Goal: Information Seeking & Learning: Learn about a topic

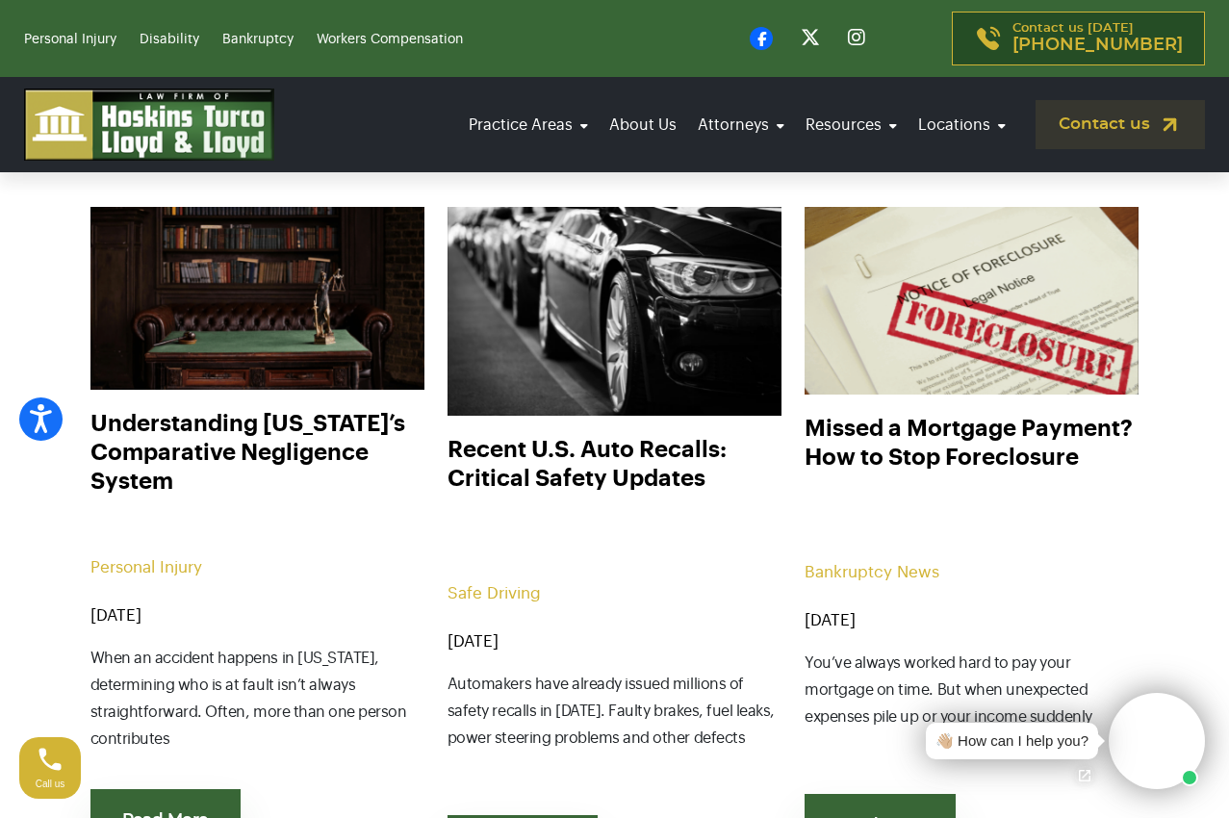
scroll to position [830, 0]
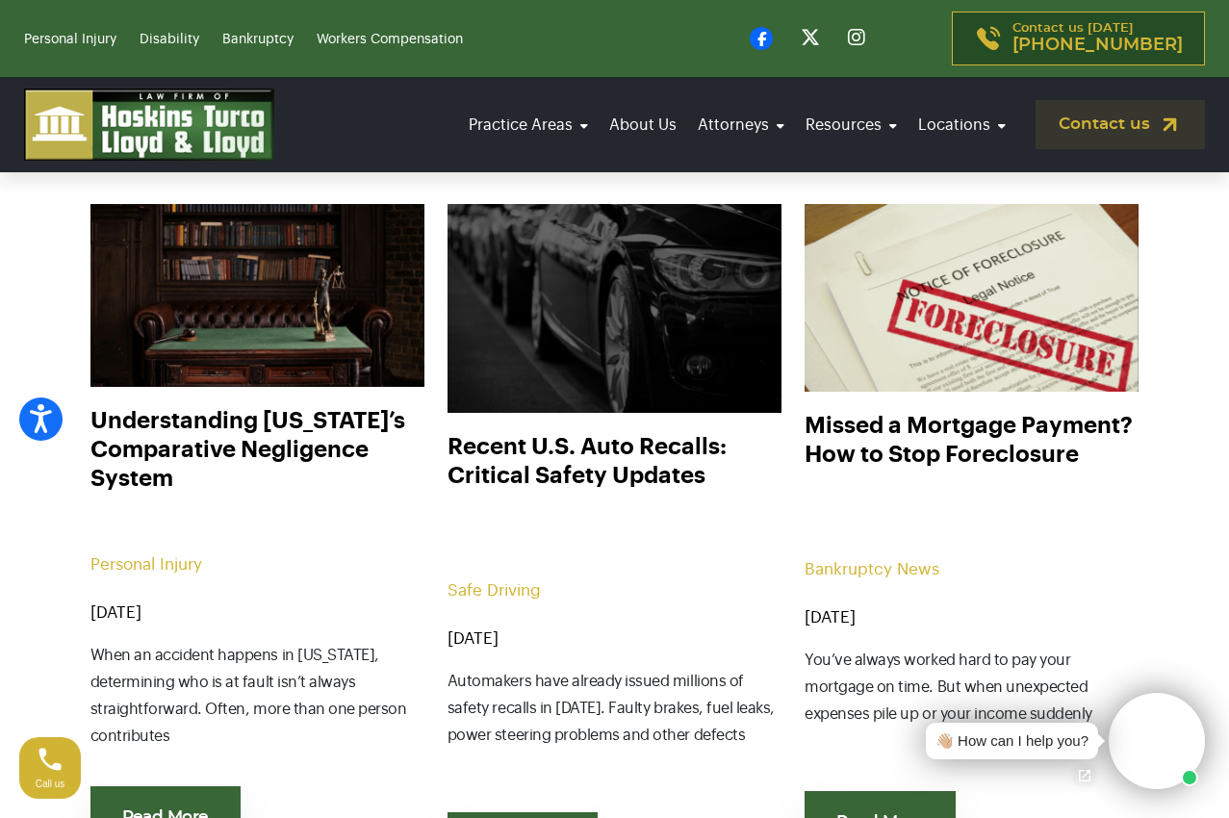
click at [612, 363] on img at bounding box center [614, 308] width 368 height 230
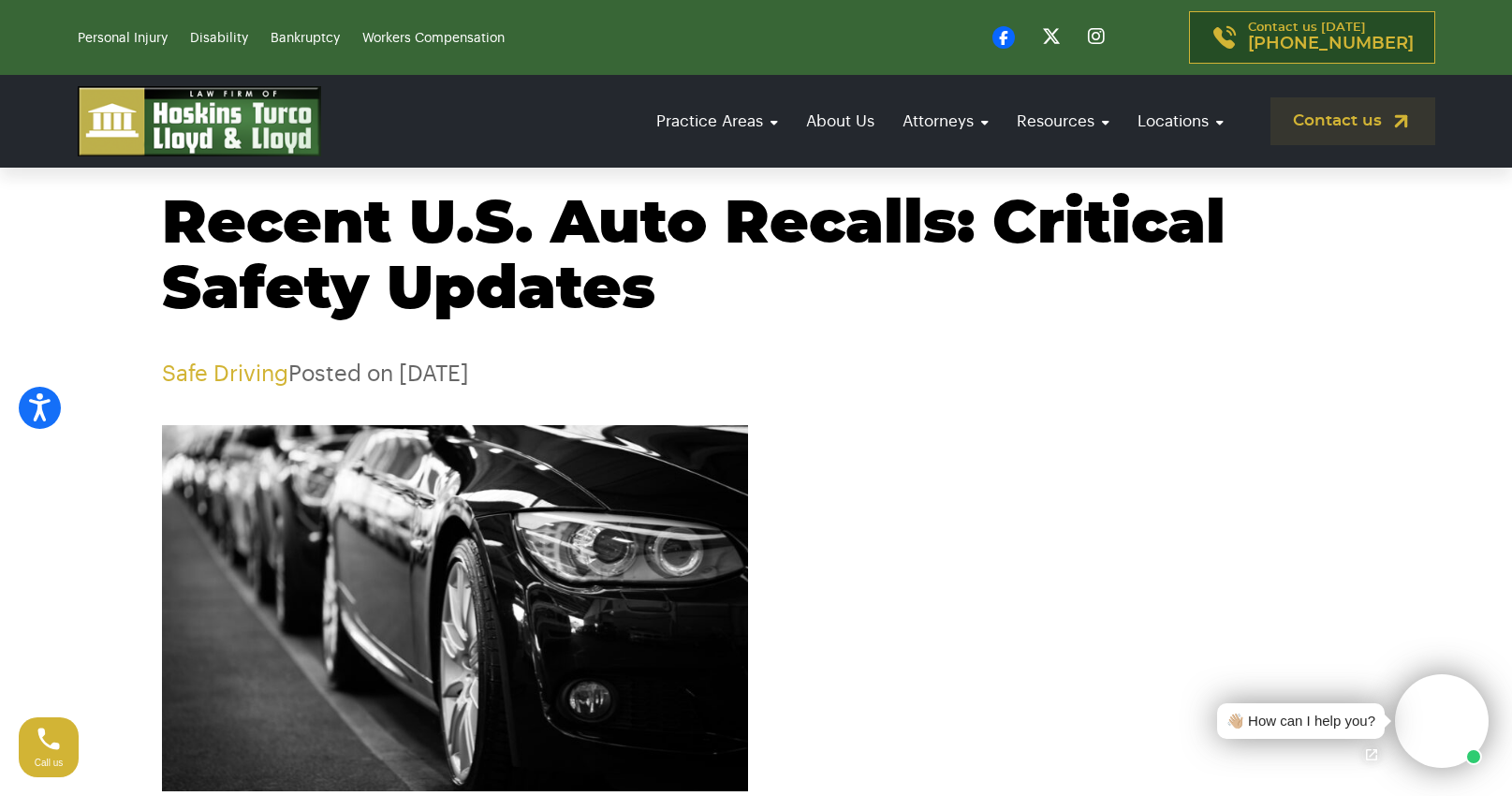
scroll to position [58, 0]
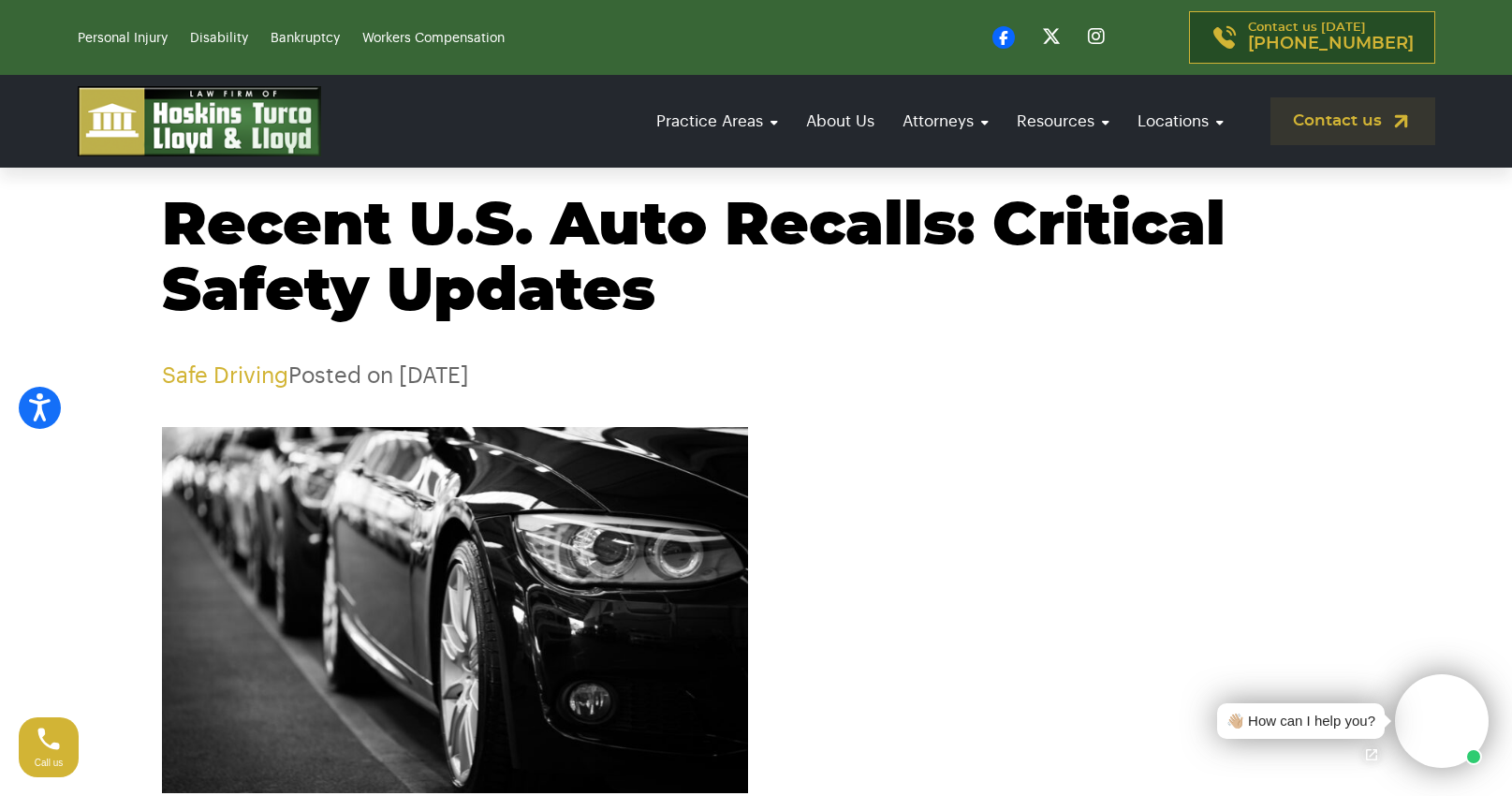
drag, startPoint x: 673, startPoint y: 288, endPoint x: 157, endPoint y: 254, distance: 517.1
click at [157, 254] on div "Recent U.S. Auto Recalls: Critical Safety Updates Safe Driving Posted on [DATE]" at bounding box center [756, 291] width 1236 height 196
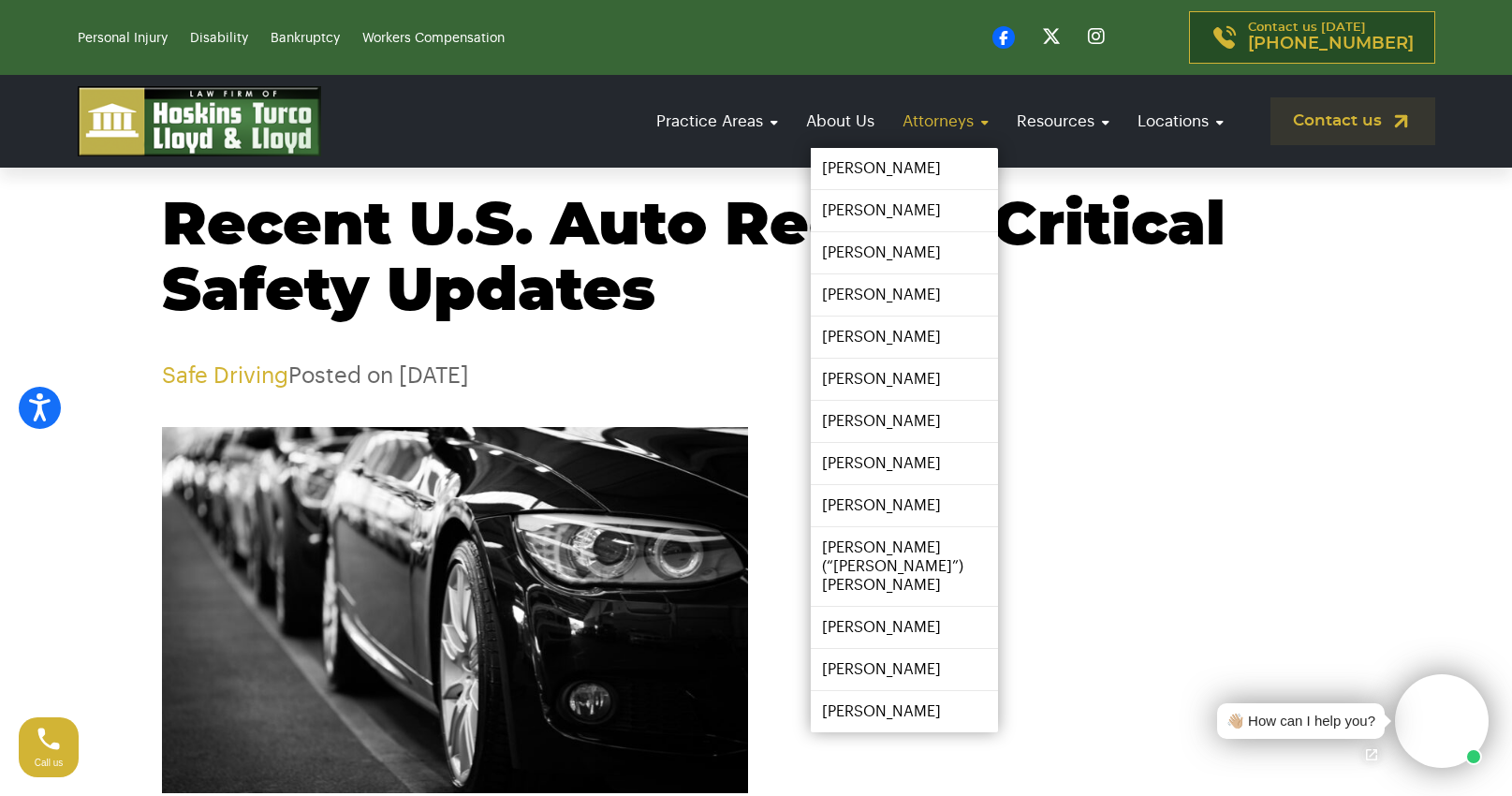
copy h1 "Recent U.S. Auto Recalls: Critical Safety Updates"
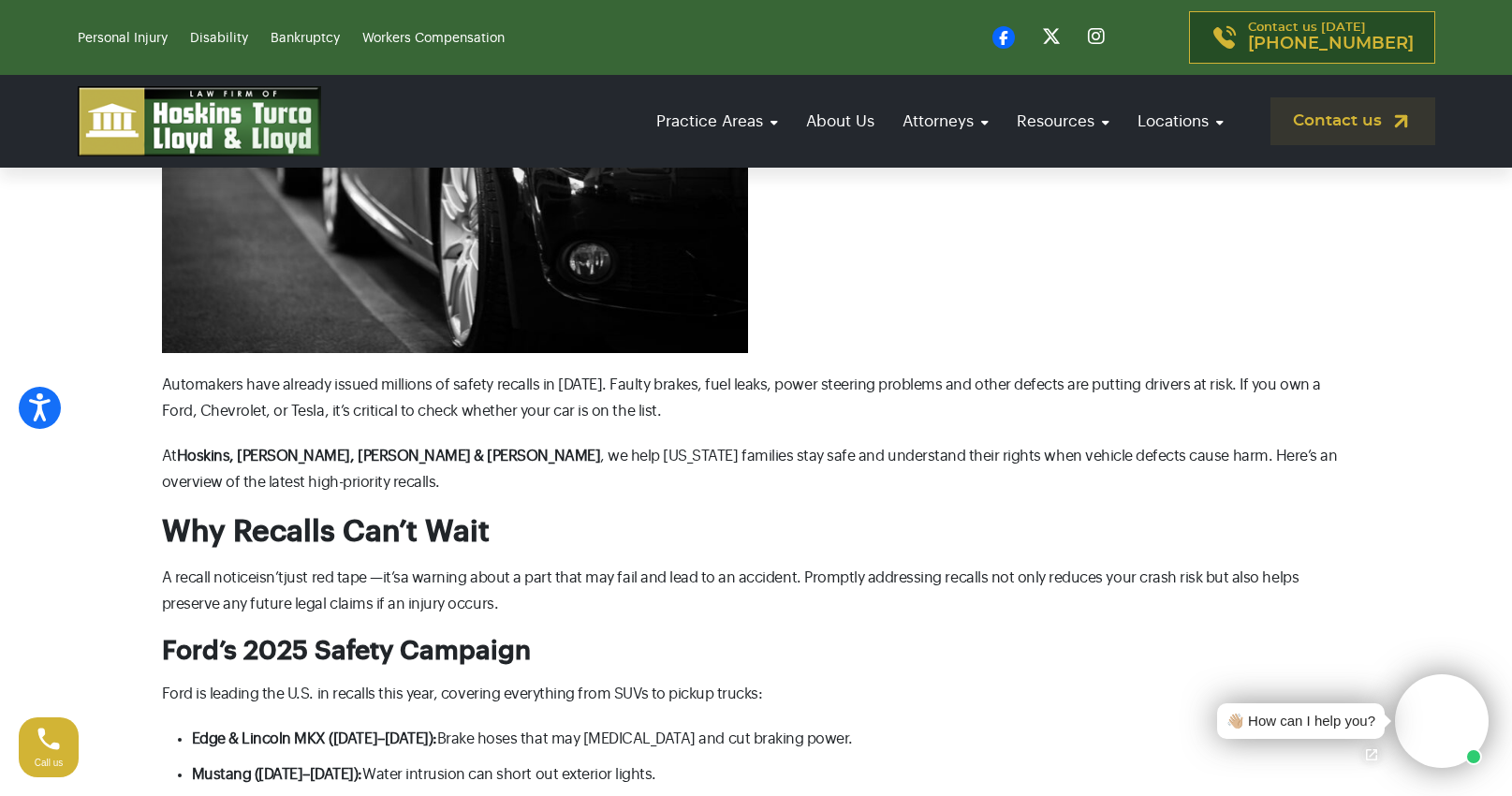
scroll to position [0, 0]
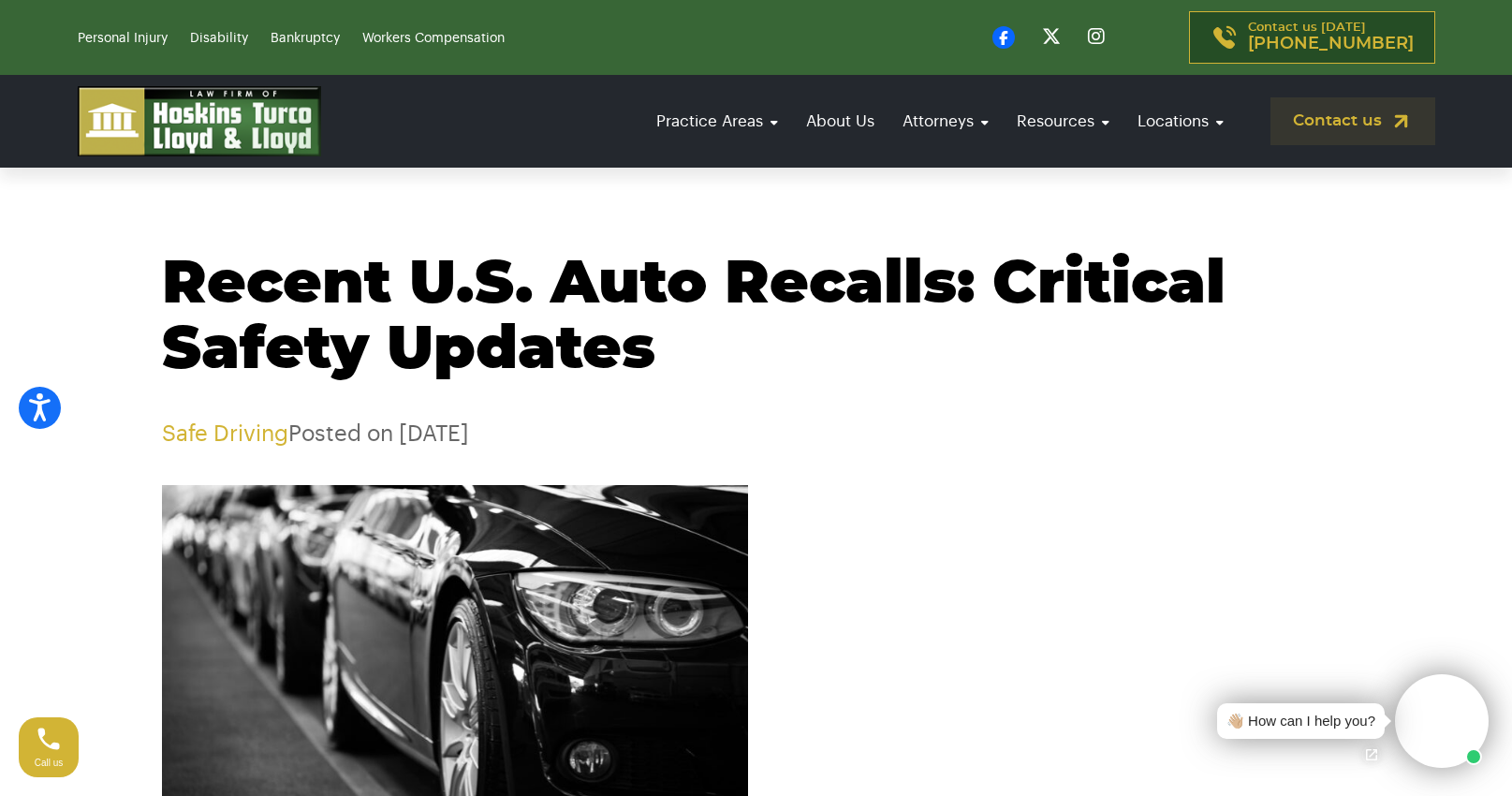
click at [658, 363] on h1 "Recent U.S. Auto Recalls: Critical Safety Updates" at bounding box center [756, 317] width 1189 height 131
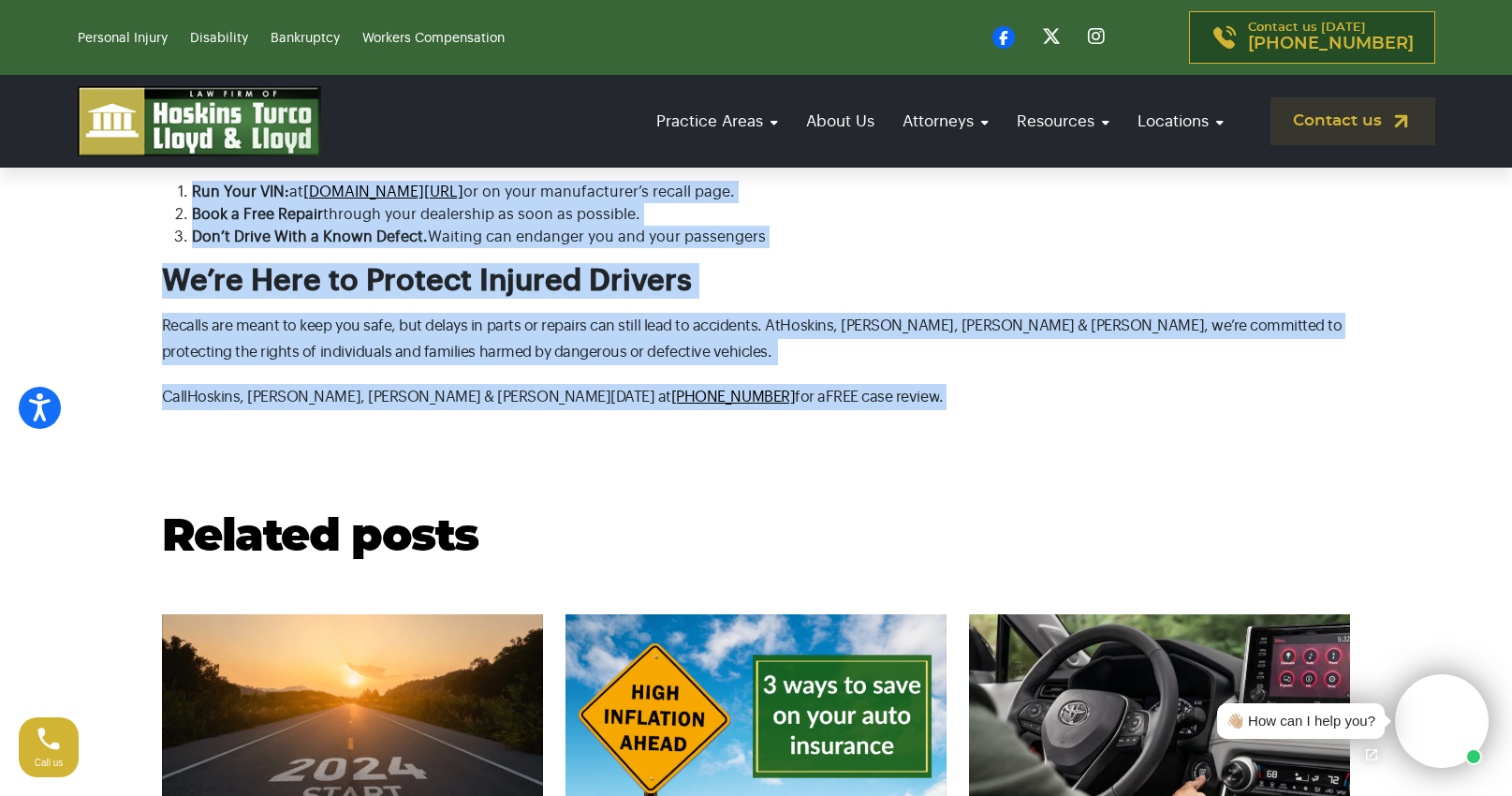
drag, startPoint x: 149, startPoint y: 289, endPoint x: 693, endPoint y: 376, distance: 550.9
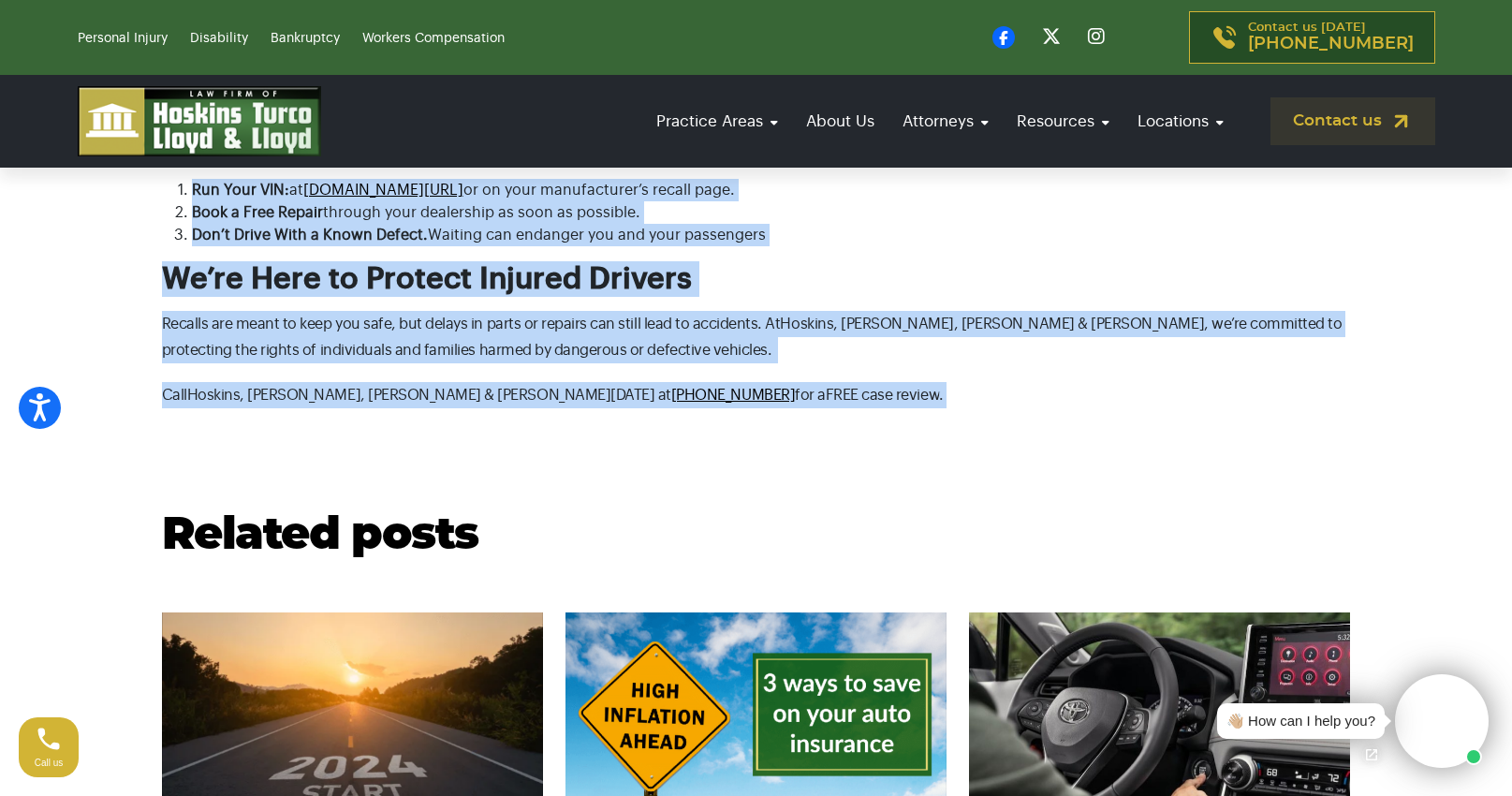
copy body "Loremi D.S. Amet Consect: Adipisci Elitse Doeiusm Temp Incidid Utlabo et Dol 73…"
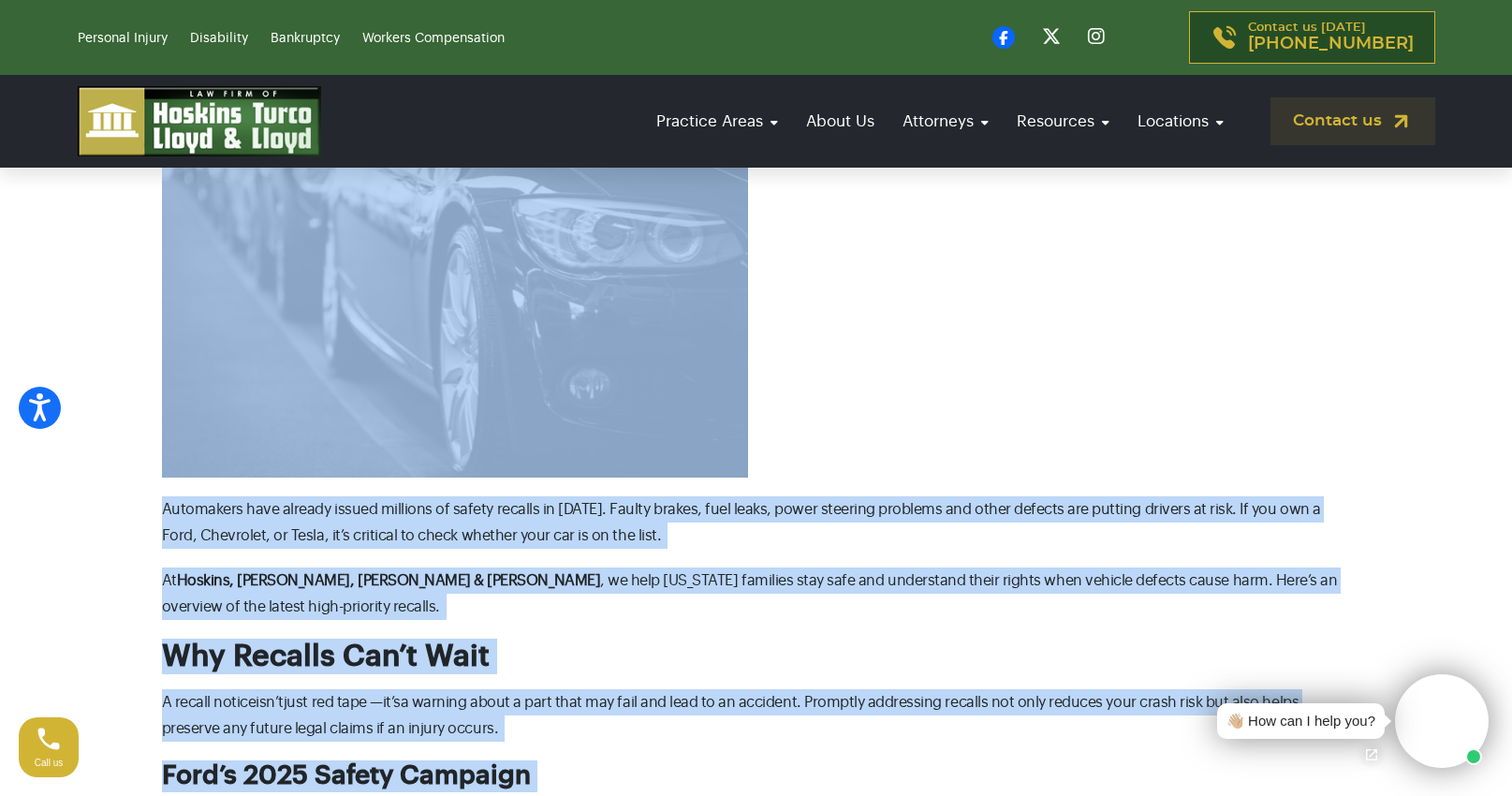
scroll to position [0, 0]
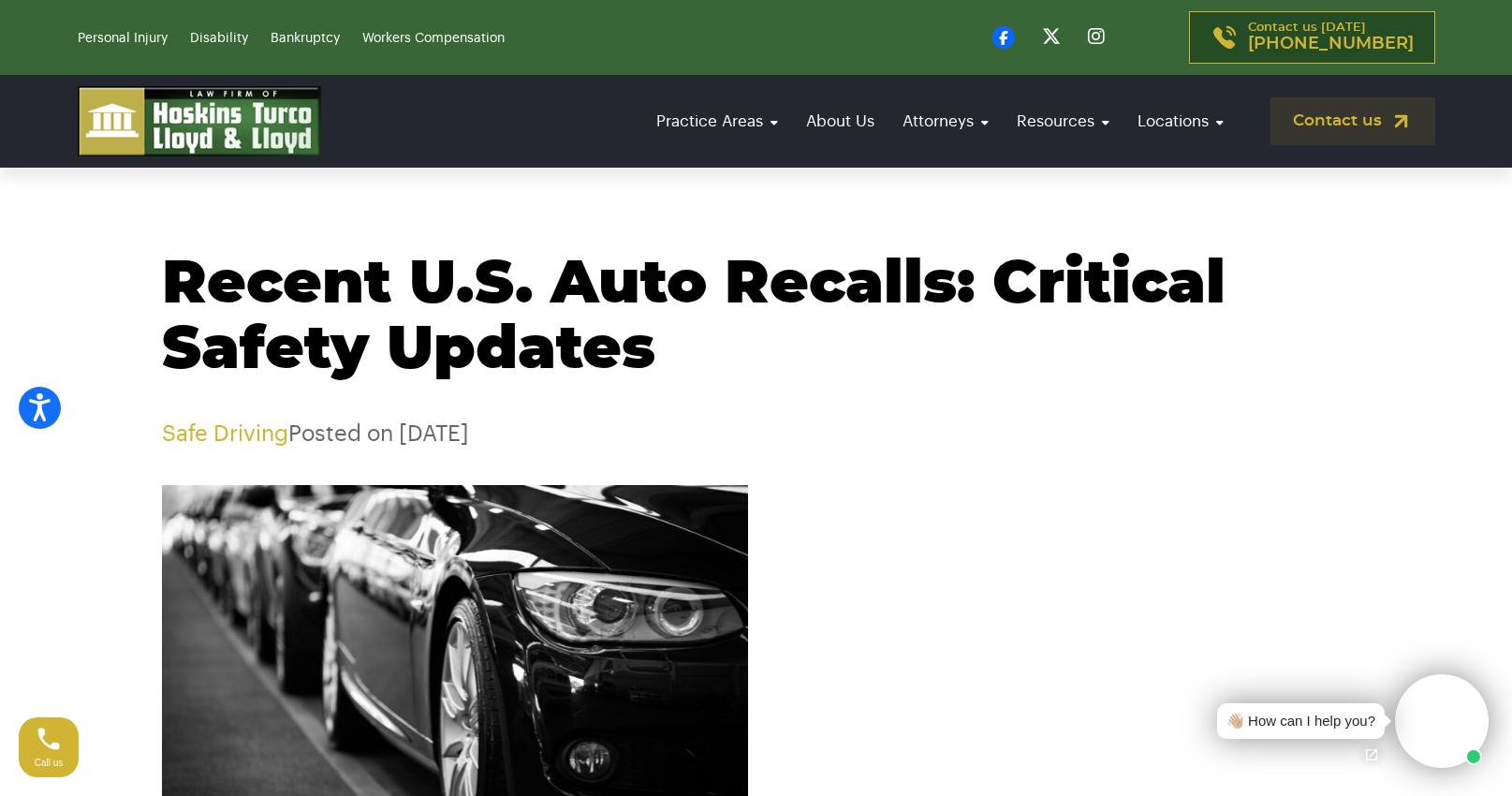
click at [666, 421] on p "Safe Driving Posted on [DATE]" at bounding box center [756, 434] width 1189 height 27
drag, startPoint x: 667, startPoint y: 370, endPoint x: 153, endPoint y: 300, distance: 518.7
click at [153, 300] on div "Recent U.S. Auto Recalls: Critical Safety Updates Safe Driving Posted on [DATE]" at bounding box center [756, 349] width 1236 height 196
copy h1 "Recent U.S. Auto Recalls: Critical Safety Updates"
click at [607, 331] on h1 "Recent U.S. Auto Recalls: Critical Safety Updates" at bounding box center [756, 317] width 1189 height 131
